Goal: Book appointment/travel/reservation

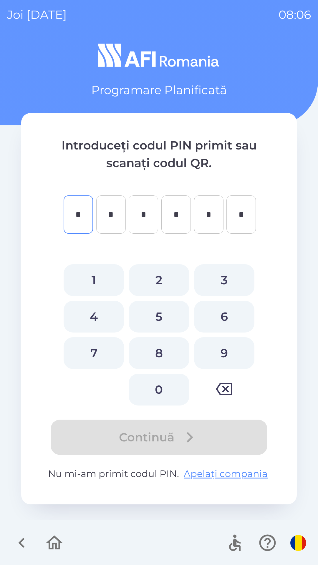
click at [18, 536] on icon "button" at bounding box center [22, 543] width 20 height 20
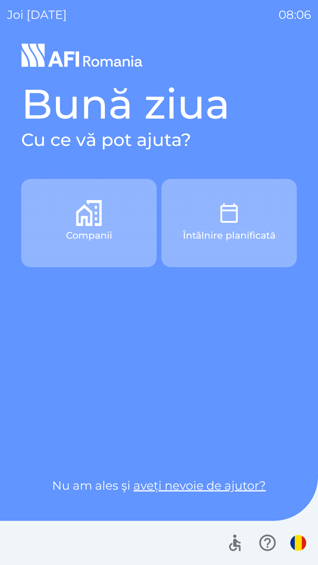
click at [117, 233] on button "Companii" at bounding box center [88, 223] width 135 height 88
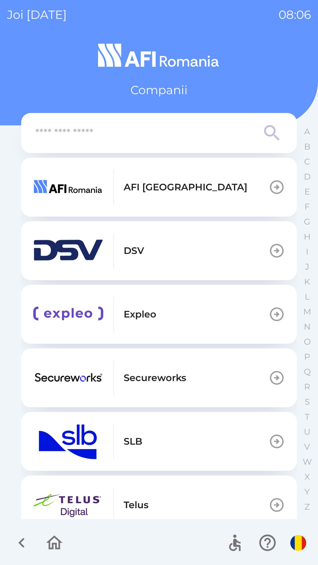
click at [225, 256] on button "DSV" at bounding box center [159, 250] width 276 height 59
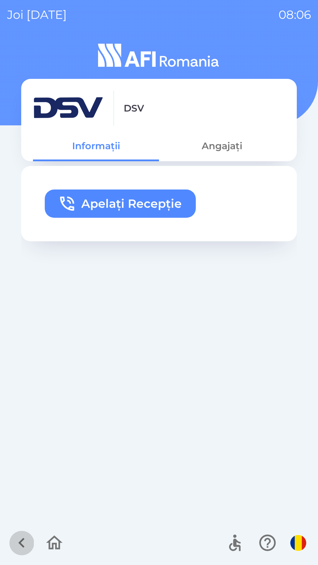
click at [23, 539] on icon "button" at bounding box center [21, 543] width 6 height 10
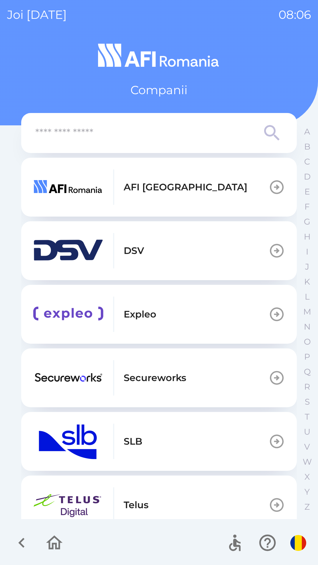
click at [17, 540] on icon "button" at bounding box center [22, 543] width 20 height 20
